Goal: Complete application form

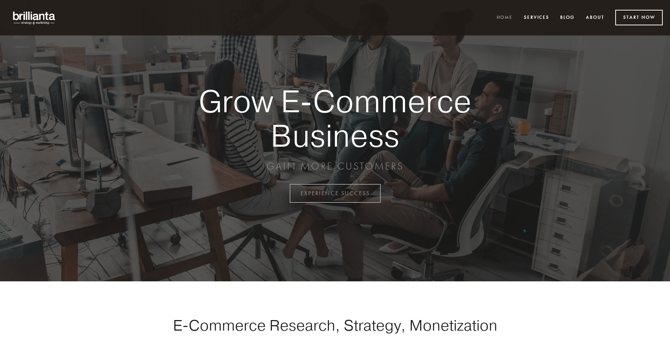
scroll to position [1901, 0]
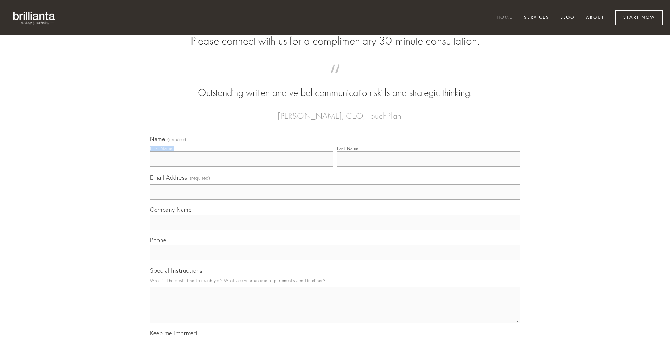
type input "[PERSON_NAME]"
click at [428, 167] on input "Last Name" at bounding box center [428, 159] width 183 height 15
type input "[PERSON_NAME]"
click at [335, 200] on input "Email Address (required)" at bounding box center [335, 192] width 370 height 15
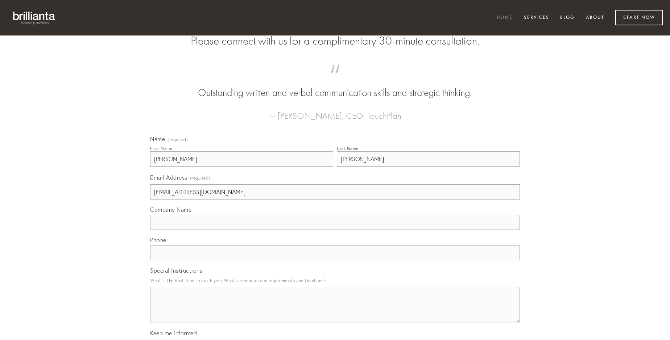
type input "[EMAIL_ADDRESS][DOMAIN_NAME]"
click at [335, 230] on input "Company Name" at bounding box center [335, 222] width 370 height 15
type input "abscido"
click at [335, 261] on input "text" at bounding box center [335, 252] width 370 height 15
click at [335, 312] on textarea "Special Instructions" at bounding box center [335, 305] width 370 height 36
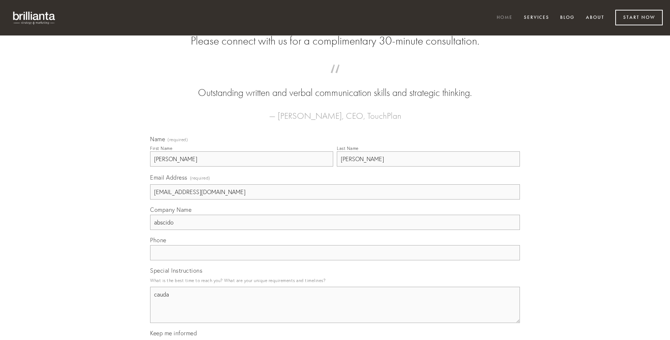
type textarea "cauda"
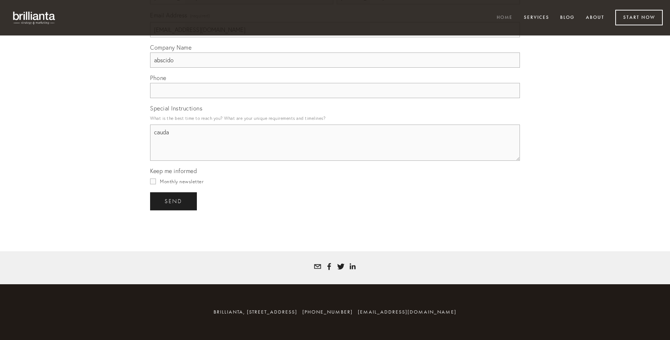
click at [174, 201] on span "send" at bounding box center [174, 201] width 18 height 7
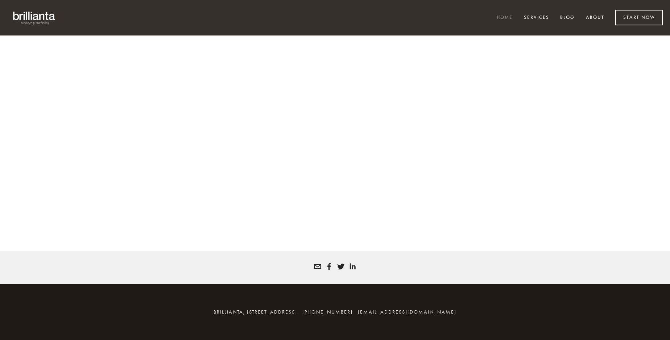
scroll to position [1891, 0]
